Goal: Task Accomplishment & Management: Use online tool/utility

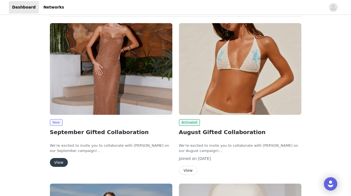
scroll to position [28, 0]
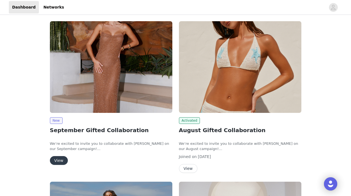
click at [59, 158] on button "View" at bounding box center [59, 160] width 18 height 9
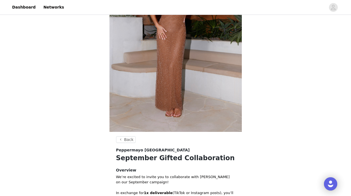
scroll to position [222, 0]
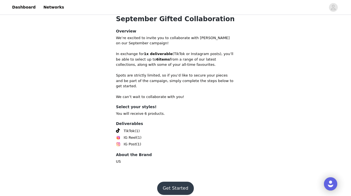
click at [171, 185] on button "Get Started" at bounding box center [175, 188] width 37 height 13
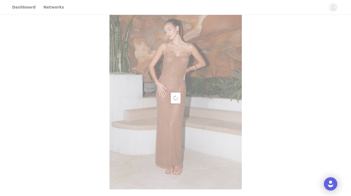
scroll to position [222, 0]
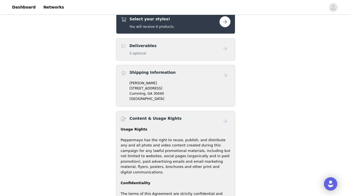
click at [172, 51] on div "Deliverables 3 optional" at bounding box center [170, 49] width 99 height 13
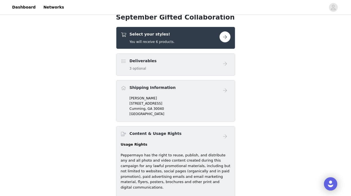
scroll to position [201, 0]
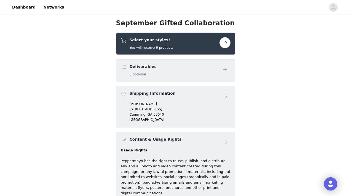
click at [224, 42] on button "button" at bounding box center [225, 42] width 11 height 11
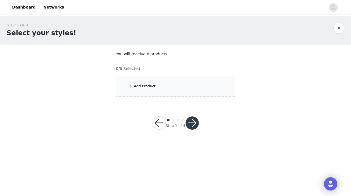
click at [154, 89] on div "Add Product" at bounding box center [175, 86] width 119 height 21
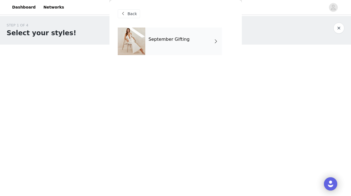
click at [172, 42] on div "September Gifting" at bounding box center [183, 42] width 77 height 28
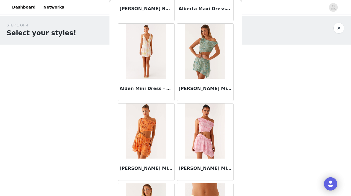
scroll to position [648, 0]
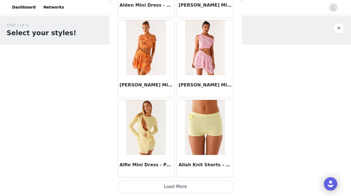
click at [166, 186] on button "Load More" at bounding box center [176, 186] width 116 height 13
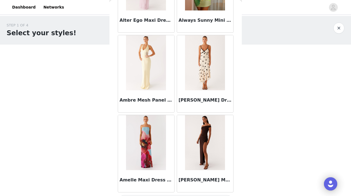
scroll to position [1448, 0]
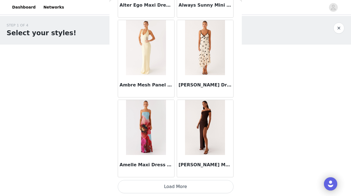
click at [188, 187] on button "Load More" at bounding box center [176, 186] width 116 height 13
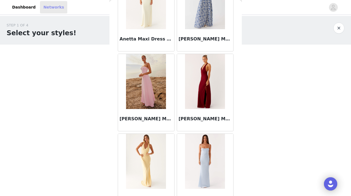
scroll to position [2248, 0]
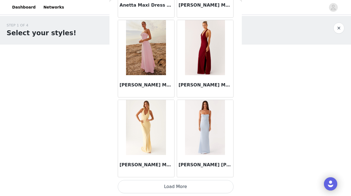
click at [252, 142] on div "STEP 1 OF 4 Select your styles! You will receive 6 products. 0/6 Selected Add P…" at bounding box center [175, 79] width 351 height 127
click at [172, 188] on button "Load More" at bounding box center [176, 186] width 116 height 13
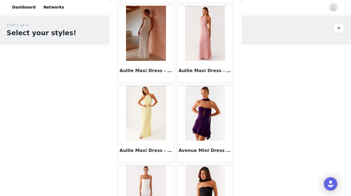
scroll to position [3048, 0]
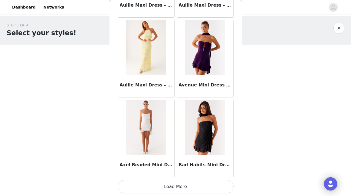
click at [183, 186] on button "Load More" at bounding box center [176, 186] width 116 height 13
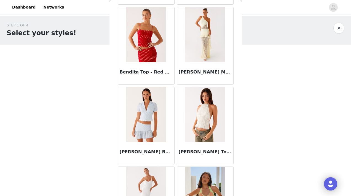
scroll to position [3848, 0]
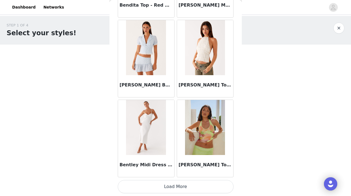
click at [183, 188] on button "Load More" at bounding box center [176, 186] width 116 height 13
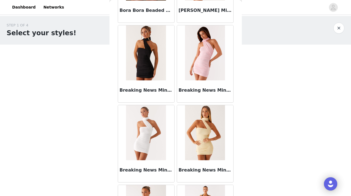
scroll to position [4648, 0]
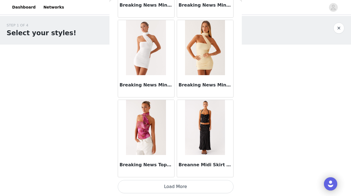
click at [204, 182] on button "Load More" at bounding box center [176, 186] width 116 height 13
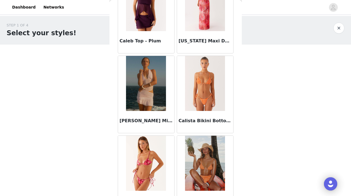
scroll to position [5448, 0]
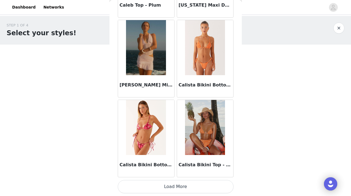
click at [192, 187] on button "Load More" at bounding box center [176, 186] width 116 height 13
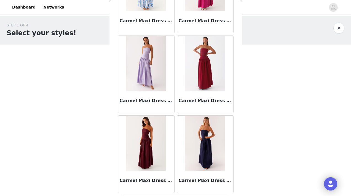
scroll to position [6248, 0]
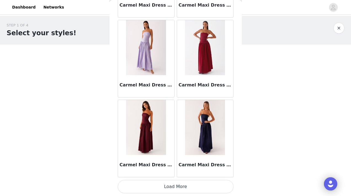
click at [192, 191] on button "Load More" at bounding box center [176, 186] width 116 height 13
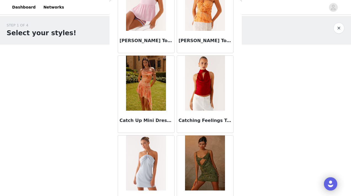
scroll to position [7048, 0]
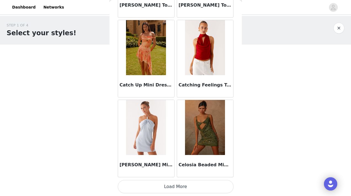
click at [187, 186] on button "Load More" at bounding box center [176, 186] width 116 height 13
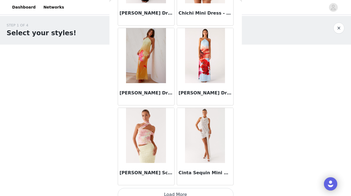
scroll to position [7848, 0]
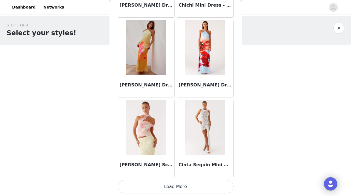
click at [186, 186] on button "Load More" at bounding box center [176, 186] width 116 height 13
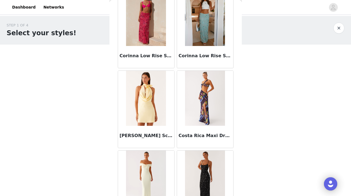
scroll to position [8648, 0]
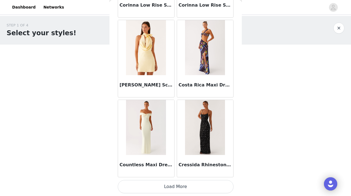
click at [170, 184] on button "Load More" at bounding box center [176, 186] width 116 height 13
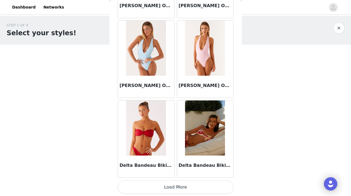
scroll to position [9448, 0]
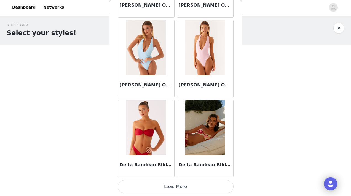
click at [165, 187] on button "Load More" at bounding box center [176, 186] width 116 height 13
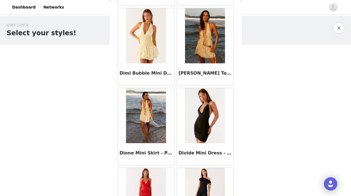
scroll to position [10248, 0]
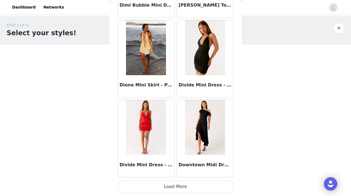
click at [178, 184] on button "Load More" at bounding box center [176, 186] width 116 height 13
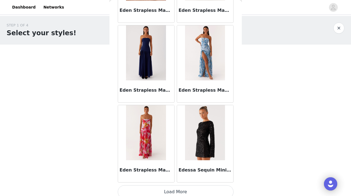
scroll to position [11048, 0]
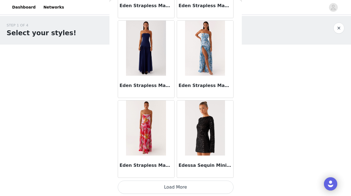
click at [185, 189] on button "Load More" at bounding box center [176, 187] width 116 height 13
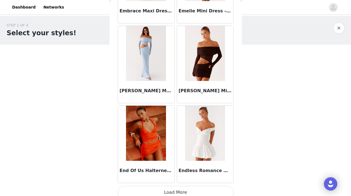
scroll to position [11848, 0]
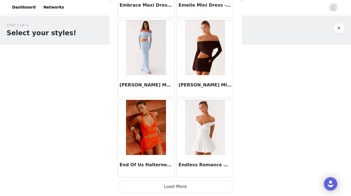
click at [181, 186] on button "Load More" at bounding box center [176, 186] width 116 height 13
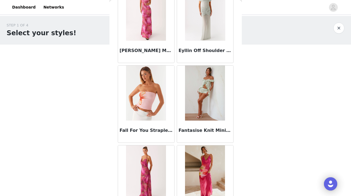
scroll to position [12648, 0]
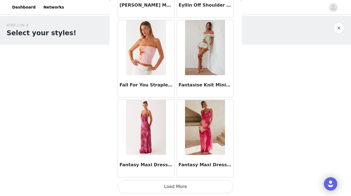
click at [186, 184] on button "Load More" at bounding box center [176, 186] width 116 height 13
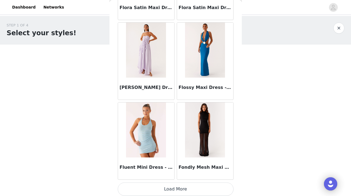
scroll to position [13448, 0]
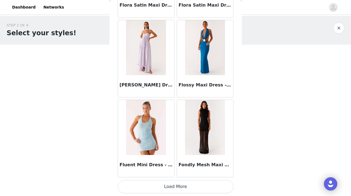
click at [184, 186] on button "Load More" at bounding box center [176, 186] width 116 height 13
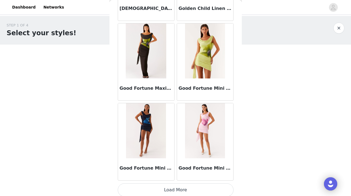
scroll to position [14248, 0]
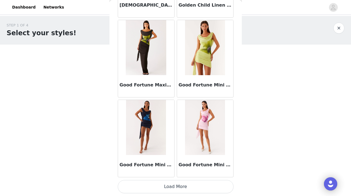
click at [168, 189] on button "Load More" at bounding box center [176, 186] width 116 height 13
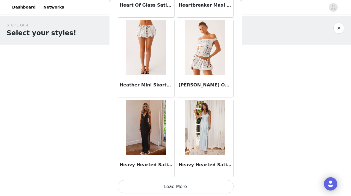
scroll to position [15048, 0]
click at [175, 183] on button "Load More" at bounding box center [176, 187] width 116 height 13
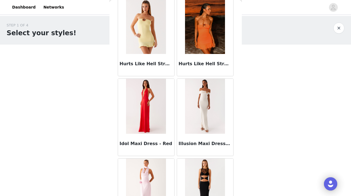
scroll to position [15848, 0]
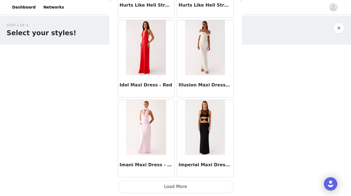
click at [172, 185] on button "Load More" at bounding box center [176, 186] width 116 height 13
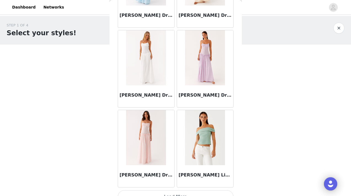
scroll to position [16648, 0]
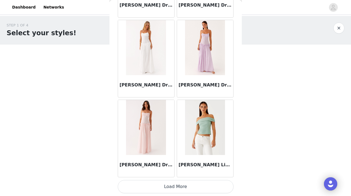
click at [175, 187] on button "Load More" at bounding box center [176, 186] width 116 height 13
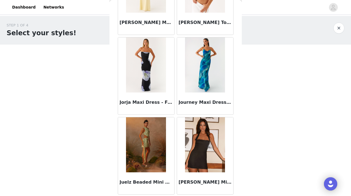
scroll to position [17448, 0]
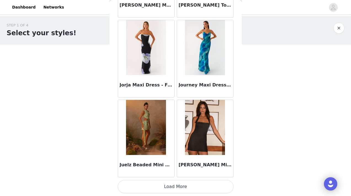
click at [176, 185] on button "Load More" at bounding box center [176, 186] width 116 height 13
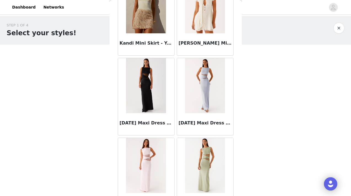
scroll to position [18248, 0]
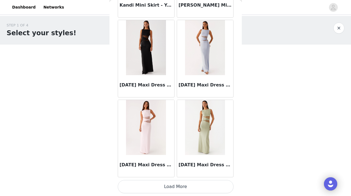
click at [178, 184] on button "Load More" at bounding box center [176, 186] width 116 height 13
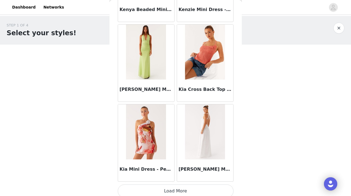
scroll to position [19048, 0]
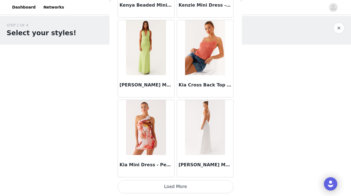
click at [175, 187] on button "Load More" at bounding box center [176, 186] width 116 height 13
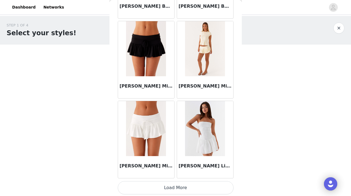
scroll to position [19848, 0]
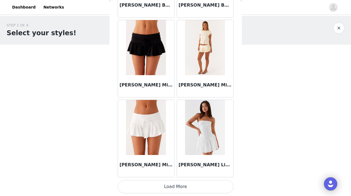
click at [190, 188] on button "Load More" at bounding box center [176, 186] width 116 height 13
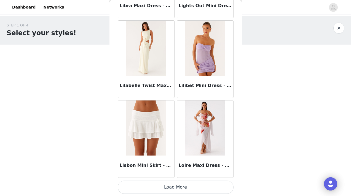
scroll to position [20648, 0]
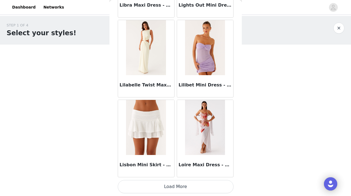
click at [168, 187] on button "Load More" at bounding box center [176, 186] width 116 height 13
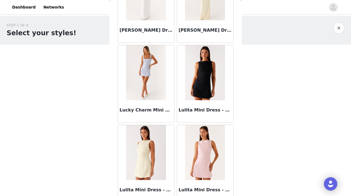
scroll to position [21448, 0]
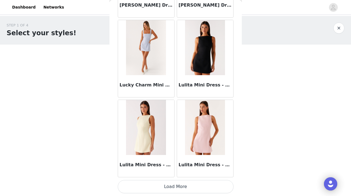
click at [176, 190] on button "Load More" at bounding box center [176, 186] width 116 height 13
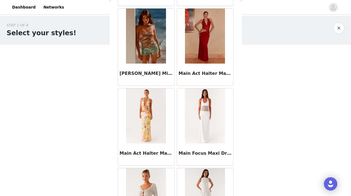
scroll to position [22248, 0]
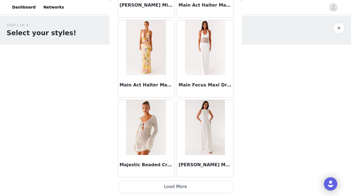
click at [173, 185] on button "Load More" at bounding box center [176, 186] width 116 height 13
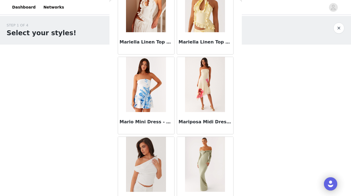
scroll to position [23049, 0]
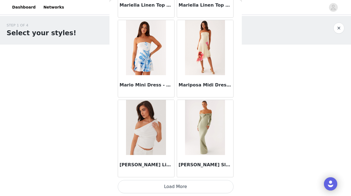
click at [175, 188] on button "Load More" at bounding box center [176, 186] width 116 height 13
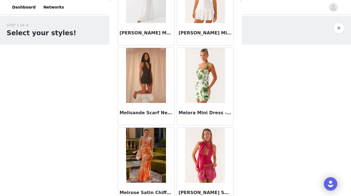
scroll to position [23849, 0]
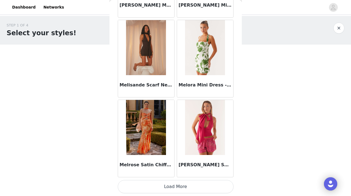
click at [171, 190] on button "Load More" at bounding box center [176, 186] width 116 height 13
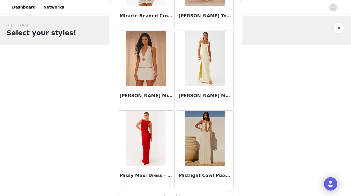
scroll to position [24648, 0]
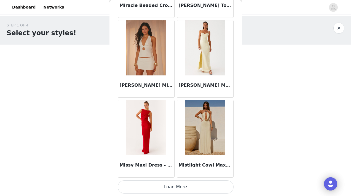
click at [167, 190] on button "Load More" at bounding box center [176, 187] width 116 height 13
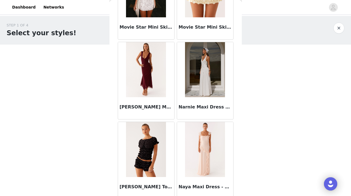
scroll to position [25449, 0]
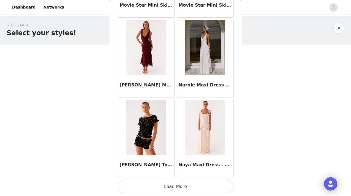
click at [173, 190] on button "Load More" at bounding box center [176, 186] width 116 height 13
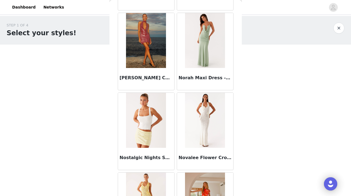
scroll to position [26249, 0]
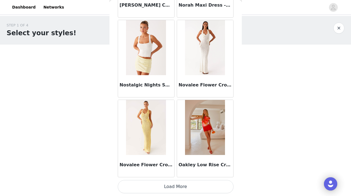
click at [175, 191] on button "Load More" at bounding box center [176, 186] width 116 height 13
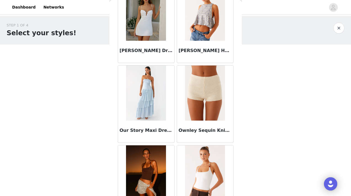
scroll to position [27049, 0]
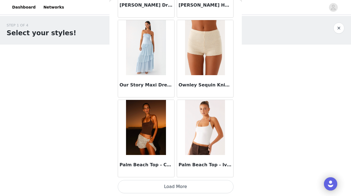
click at [175, 185] on button "Load More" at bounding box center [176, 186] width 116 height 13
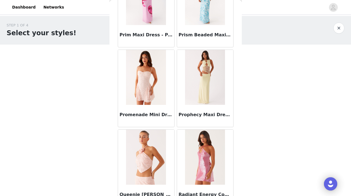
scroll to position [27849, 0]
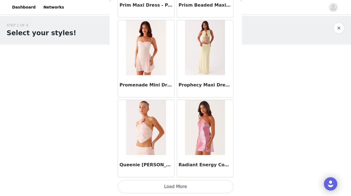
click at [170, 191] on button "Load More" at bounding box center [176, 186] width 116 height 13
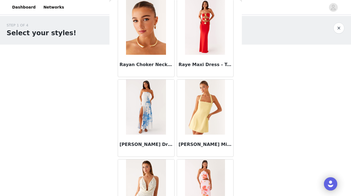
scroll to position [28649, 0]
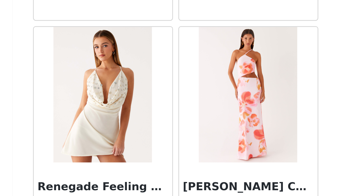
drag, startPoint x: 159, startPoint y: 134, endPoint x: 175, endPoint y: 128, distance: 17.4
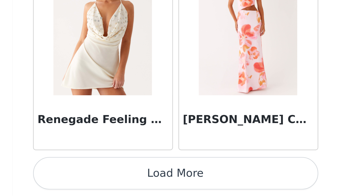
click at [174, 185] on button "Load More" at bounding box center [176, 186] width 116 height 13
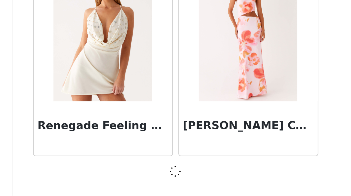
scroll to position [28646, 0]
click at [174, 185] on span at bounding box center [175, 186] width 7 height 8
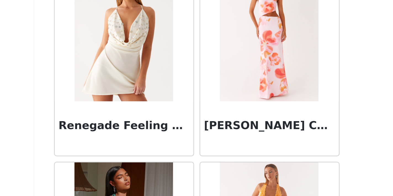
scroll to position [28649, 0]
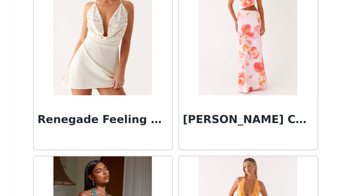
click at [240, 140] on div "Back Aamari Maxi Dress - Red Abby Mini Dress - Floral Print Adella Mini Dress -…" at bounding box center [176, 98] width 132 height 196
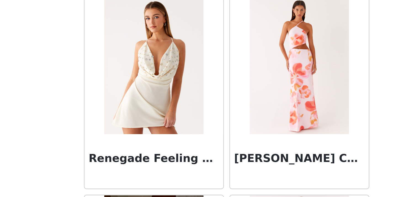
click at [109, 135] on div "STEP 1 OF 4 Select your styles! You will receive 6 products. 0/6 Selected Add P…" at bounding box center [196, 79] width 393 height 127
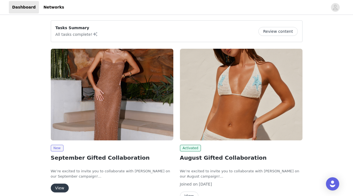
click at [109, 103] on img at bounding box center [112, 95] width 122 height 92
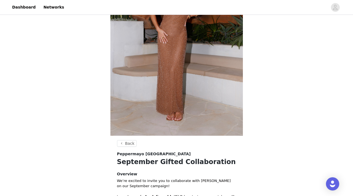
scroll to position [79, 0]
